Goal: Task Accomplishment & Management: Manage account settings

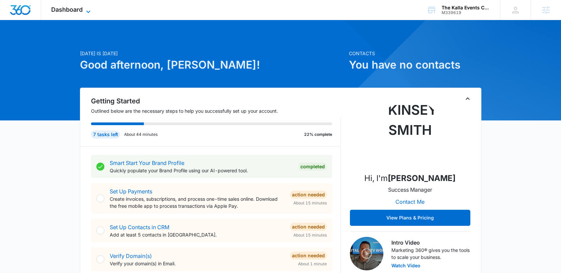
click at [88, 8] on icon at bounding box center [88, 12] width 8 height 8
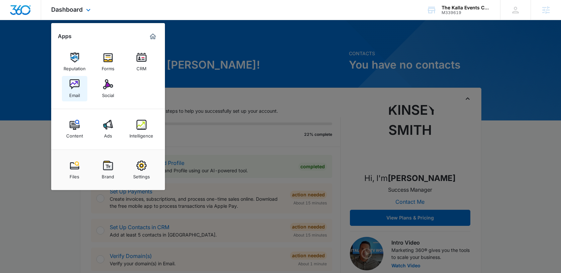
click at [71, 86] on img at bounding box center [75, 84] width 10 height 10
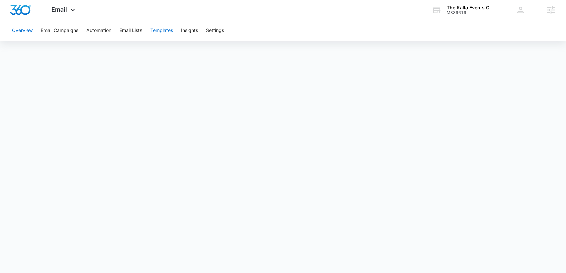
click at [164, 31] on button "Templates" at bounding box center [161, 30] width 23 height 21
click at [74, 14] on div "Email Apps Reputation Forms CRM Email Social Content Ads Intelligence Files Bra…" at bounding box center [64, 10] width 46 height 20
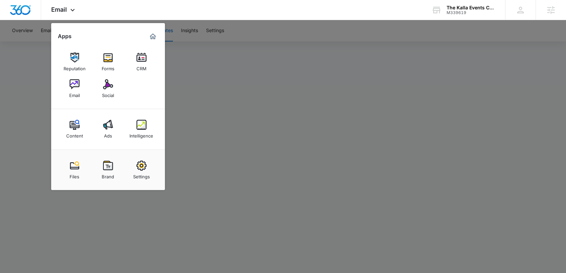
click at [208, 89] on div at bounding box center [283, 136] width 566 height 273
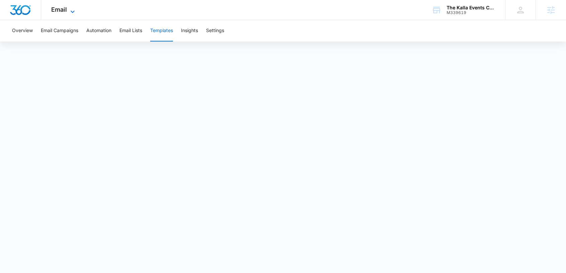
click at [65, 6] on span "Email" at bounding box center [59, 9] width 16 height 7
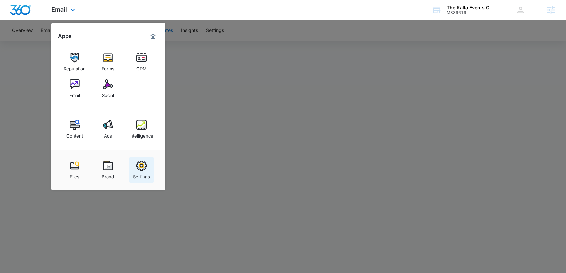
click at [138, 174] on div "Settings" at bounding box center [141, 175] width 17 height 9
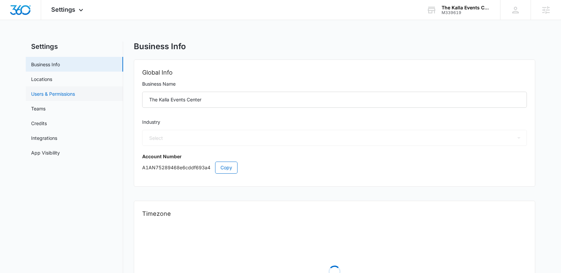
select select "24"
select select "US"
select select "America/Chicago"
click at [52, 80] on link "Locations" at bounding box center [41, 79] width 21 height 7
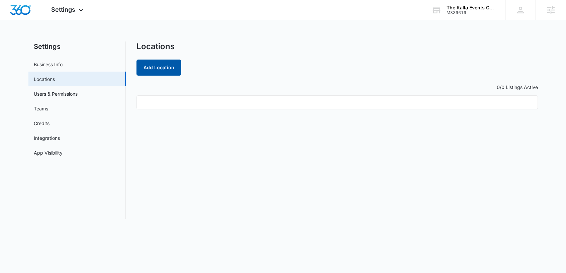
click at [164, 62] on button "Add Location" at bounding box center [159, 68] width 45 height 16
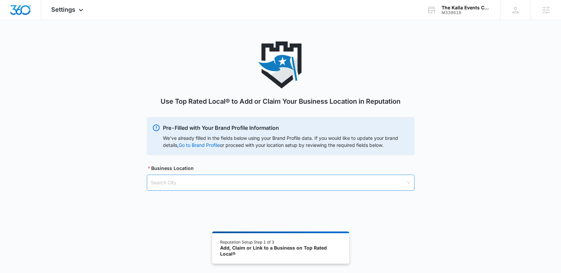
click at [176, 180] on input "search" at bounding box center [278, 182] width 255 height 15
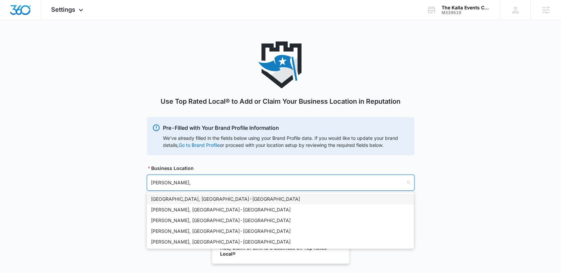
type input "Keller,"
click at [173, 197] on div "Keller, TX - USA" at bounding box center [280, 198] width 259 height 7
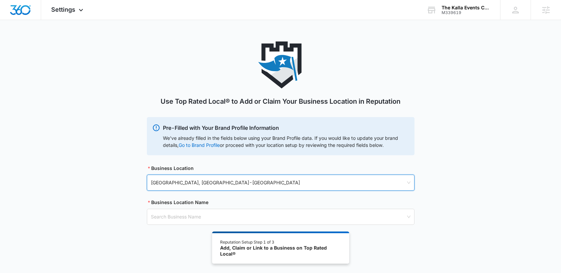
scroll to position [37, 0]
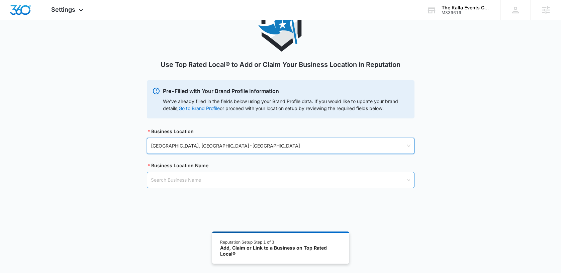
click at [178, 181] on input "search" at bounding box center [278, 179] width 255 height 15
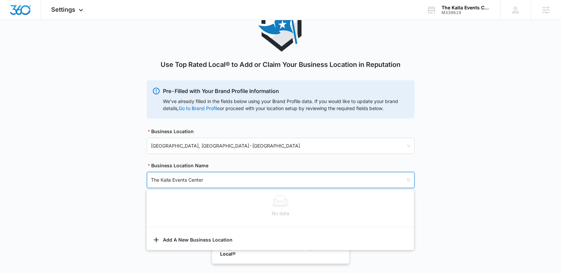
type input "The Kalla Events Center"
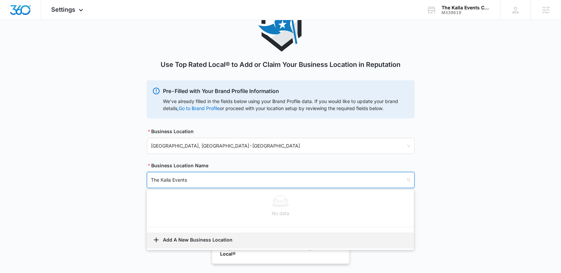
type input "The Kalla Events"
click at [175, 239] on button "Add A New Business Location" at bounding box center [280, 241] width 267 height 16
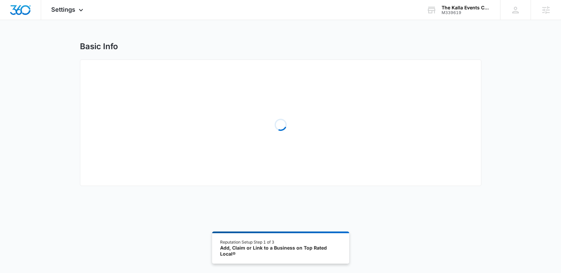
select select "Texas"
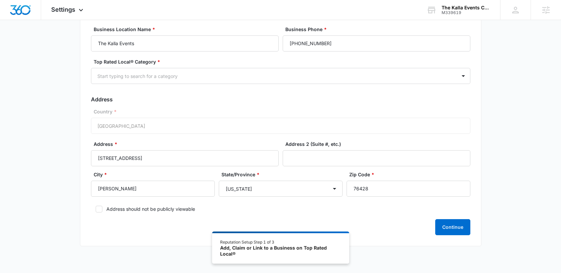
scroll to position [49, 0]
click at [364, 188] on input "76428" at bounding box center [409, 189] width 124 height 16
type input "76248"
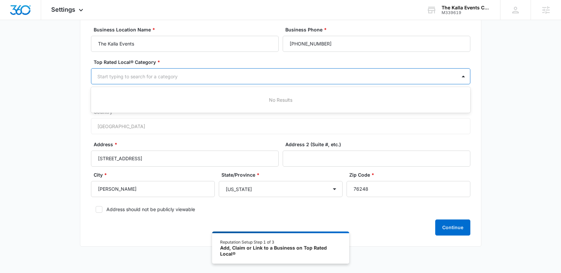
click at [156, 76] on div at bounding box center [272, 76] width 351 height 8
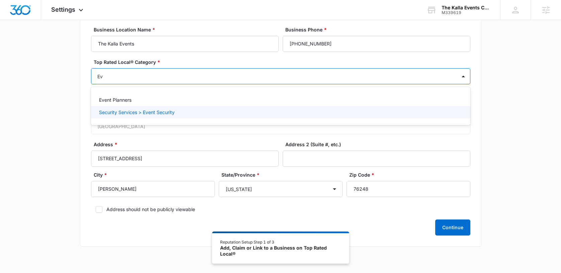
type input "E"
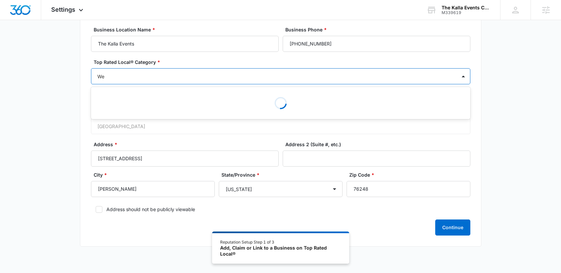
type input "W"
type input "VEnue"
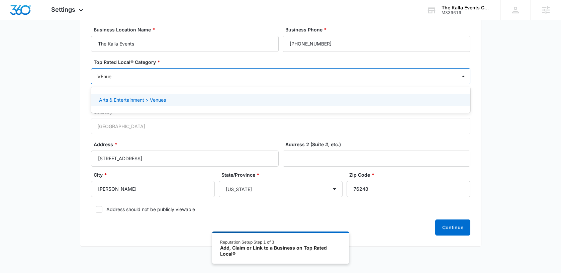
click at [125, 100] on p "Arts & Entertainment > Venues" at bounding box center [132, 99] width 67 height 7
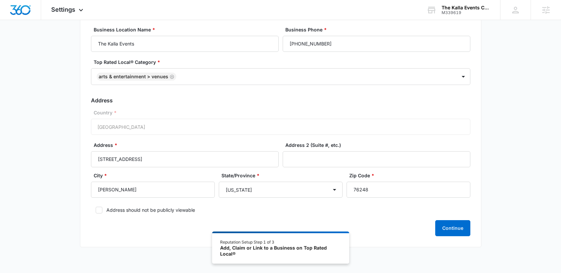
click at [230, 137] on form "Business Location Name * The Kalla Events Business Phone * (808) 435-2552 Top R…" at bounding box center [281, 131] width 380 height 210
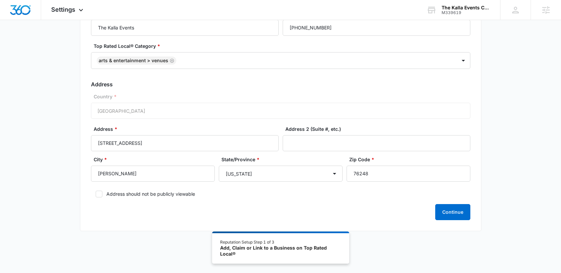
scroll to position [65, 0]
click at [171, 59] on icon "Remove Arts & Entertainment > Venues" at bounding box center [172, 60] width 5 height 5
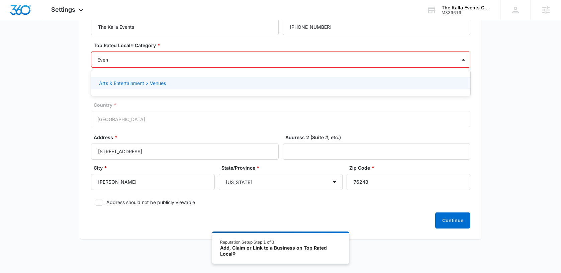
type input "Event"
click at [120, 82] on p "Event Planners" at bounding box center [115, 83] width 32 height 7
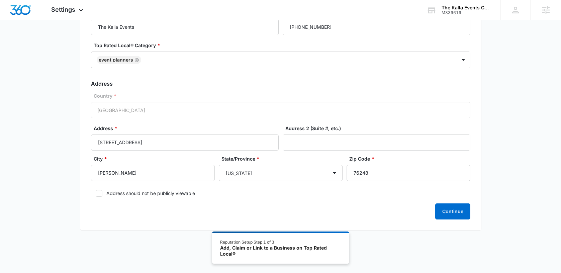
click at [204, 126] on label "Address *" at bounding box center [188, 128] width 188 height 7
click at [204, 135] on input "121 S Elm St" at bounding box center [185, 143] width 188 height 16
click at [192, 99] on label "Country *" at bounding box center [284, 95] width 380 height 7
drag, startPoint x: 463, startPoint y: 209, endPoint x: 457, endPoint y: 203, distance: 9.0
click at [463, 209] on button "Continue" at bounding box center [452, 212] width 35 height 16
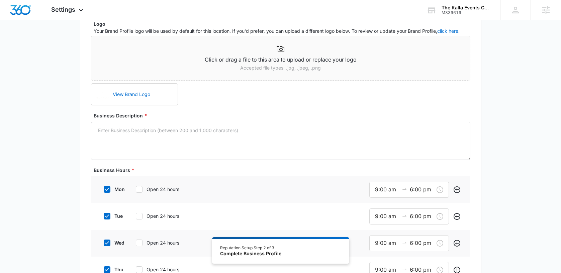
scroll to position [100, 0]
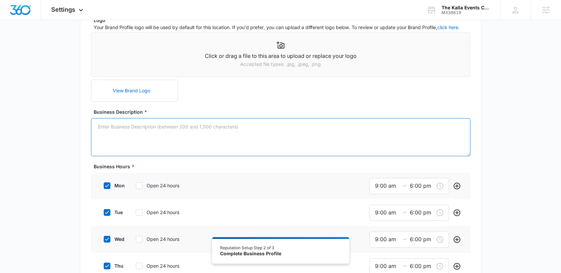
click at [185, 136] on textarea "Business Description *" at bounding box center [281, 137] width 380 height 38
paste textarea "Where forever blooms. The Kalla is an elegant and refined wedding and events ve…"
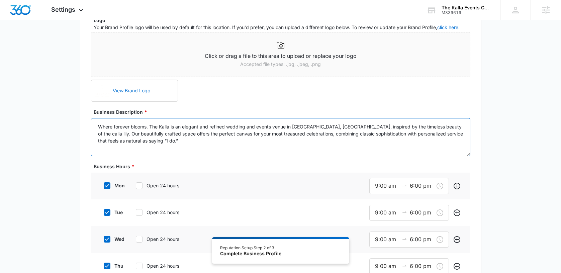
paste textarea "Set on three scenic acres in historic Keller, The Kalla provides an intimate sa…"
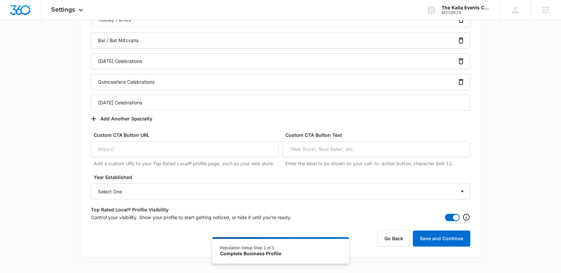
scroll to position [721, 0]
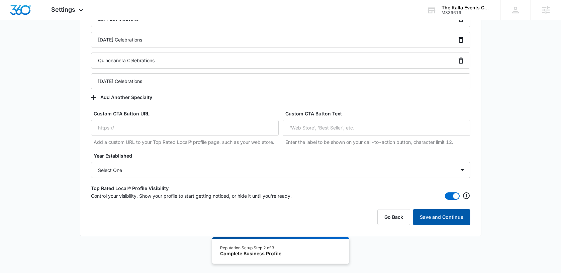
type textarea "Where forever blooms. The Kalla is an elegant and refined wedding and events ve…"
click at [445, 214] on button "Save and Continue" at bounding box center [442, 217] width 58 height 16
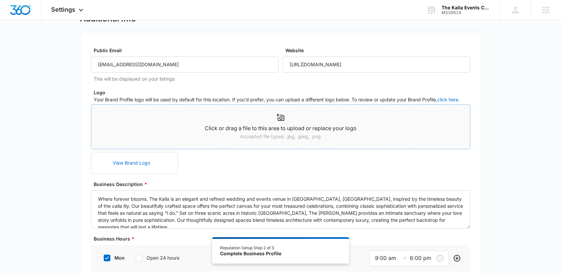
scroll to position [0, 0]
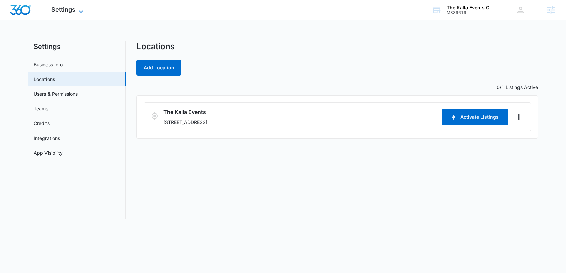
click at [56, 10] on span "Settings" at bounding box center [63, 9] width 24 height 7
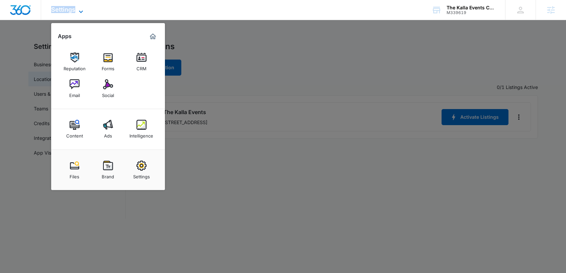
click at [56, 10] on span "Settings" at bounding box center [63, 9] width 24 height 7
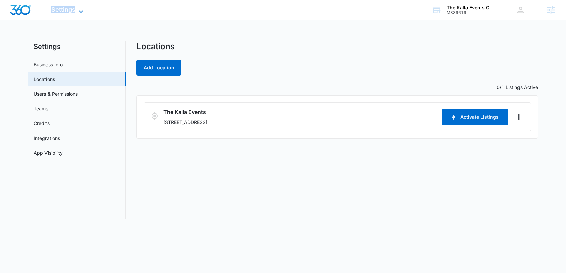
click at [68, 11] on span "Settings" at bounding box center [63, 9] width 24 height 7
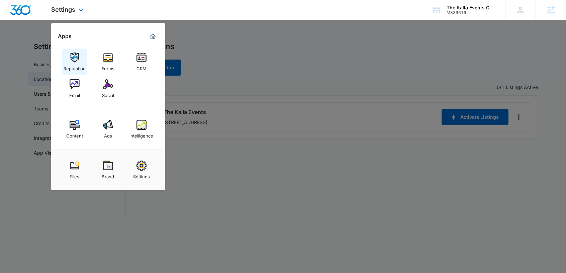
click at [73, 61] on img at bounding box center [75, 58] width 10 height 10
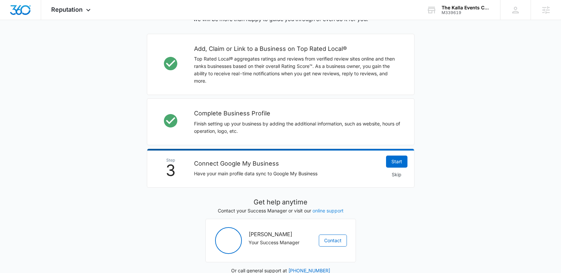
scroll to position [204, 0]
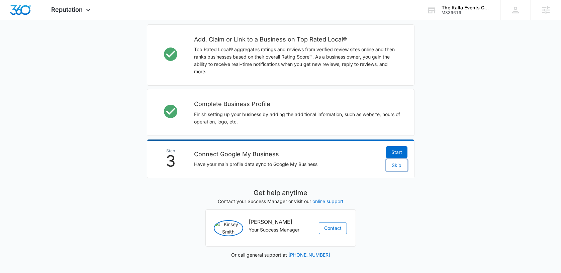
click at [394, 162] on span "Skip" at bounding box center [397, 165] width 10 height 7
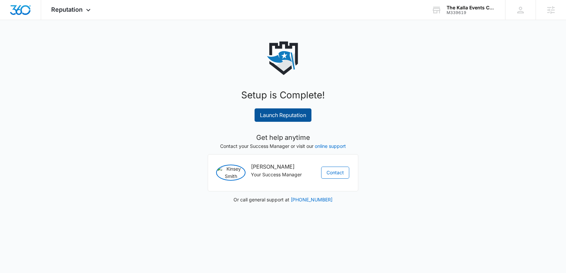
click at [289, 113] on link "Launch Reputation" at bounding box center [283, 114] width 57 height 13
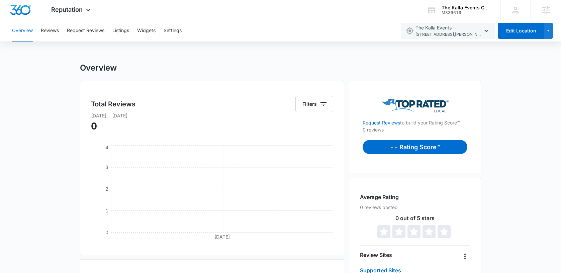
click at [249, 81] on div "Total Reviews Filters Oct 14 2025 - Oct 14 2025 0 Oct 14 0 1 2 3 4" at bounding box center [212, 168] width 265 height 174
click at [30, 9] on img "Dashboard" at bounding box center [20, 10] width 21 height 10
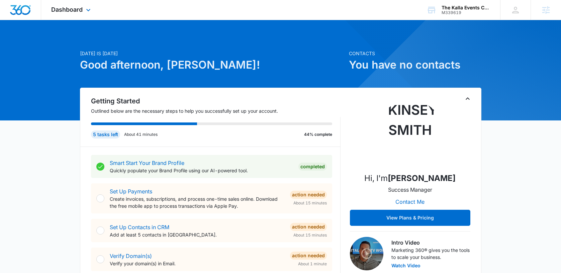
click at [83, 10] on div "Dashboard Apps Reputation Forms CRM Email Social Content Ads Intelligence Files…" at bounding box center [71, 10] width 61 height 20
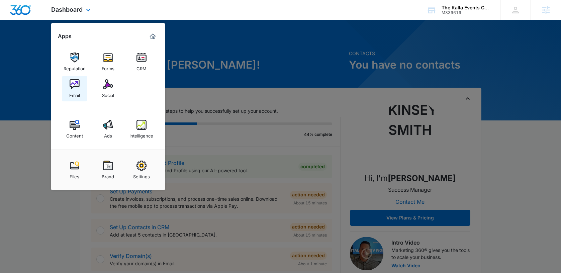
click at [76, 81] on img at bounding box center [75, 84] width 10 height 10
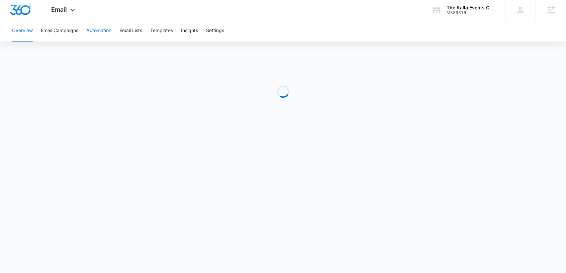
click at [100, 28] on button "Automation" at bounding box center [98, 30] width 25 height 21
click at [218, 33] on button "Settings" at bounding box center [215, 30] width 18 height 21
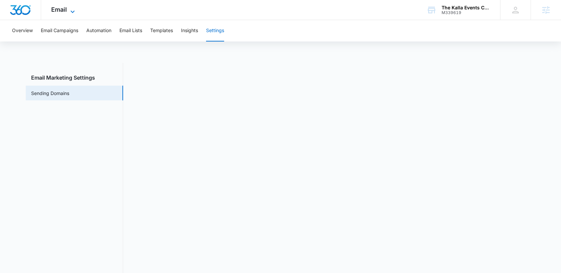
click at [62, 11] on span "Email" at bounding box center [59, 9] width 16 height 7
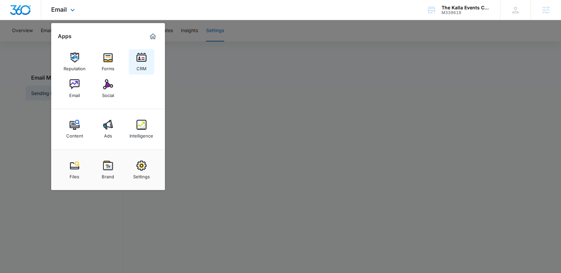
click at [144, 64] on div "CRM" at bounding box center [142, 67] width 10 height 9
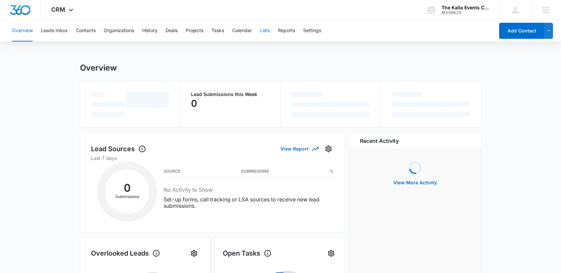
click at [264, 30] on button "Lists" at bounding box center [265, 30] width 10 height 21
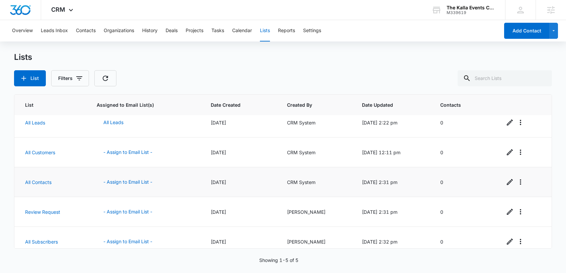
scroll to position [16, 0]
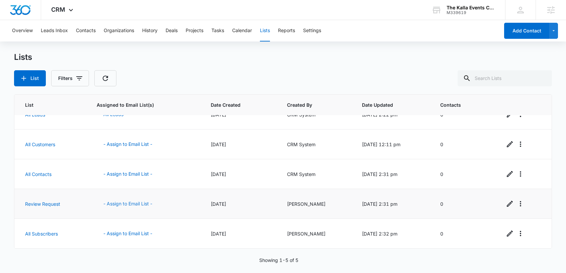
click at [126, 204] on button "- Assign to Email List -" at bounding box center [128, 204] width 62 height 16
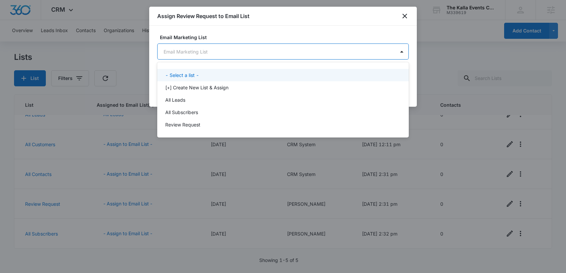
click at [211, 55] on body "CRM Apps Reputation Forms CRM Email Social Content Ads Intelligence Files Brand…" at bounding box center [283, 136] width 566 height 273
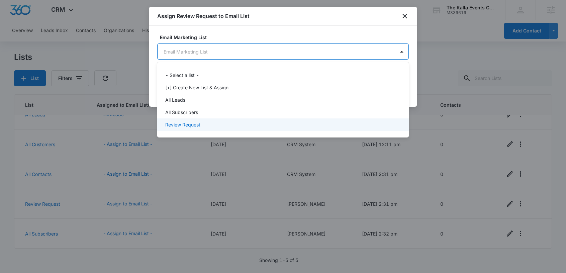
click at [193, 127] on p "Review Request" at bounding box center [182, 124] width 35 height 7
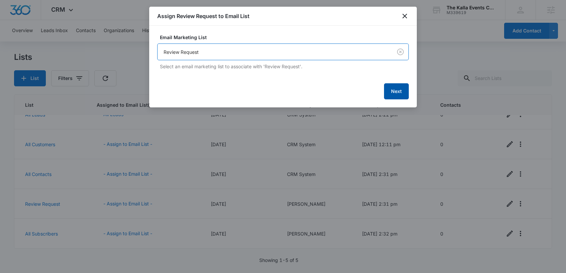
click at [391, 91] on button "Next" at bounding box center [396, 91] width 25 height 16
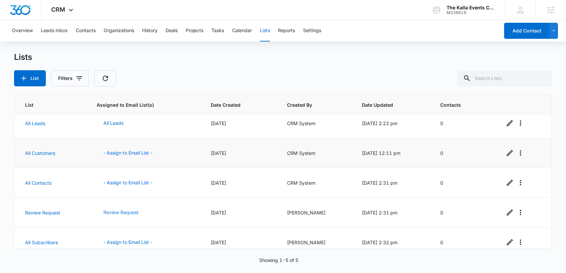
scroll to position [0, 0]
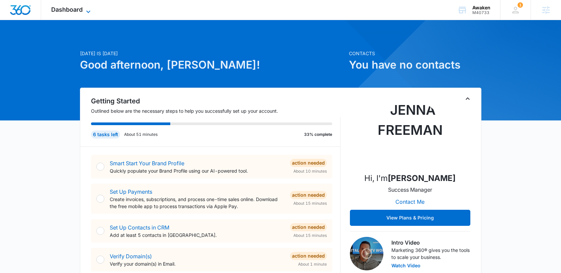
click at [73, 10] on span "Dashboard" at bounding box center [66, 9] width 31 height 7
